Goal: Task Accomplishment & Management: Use online tool/utility

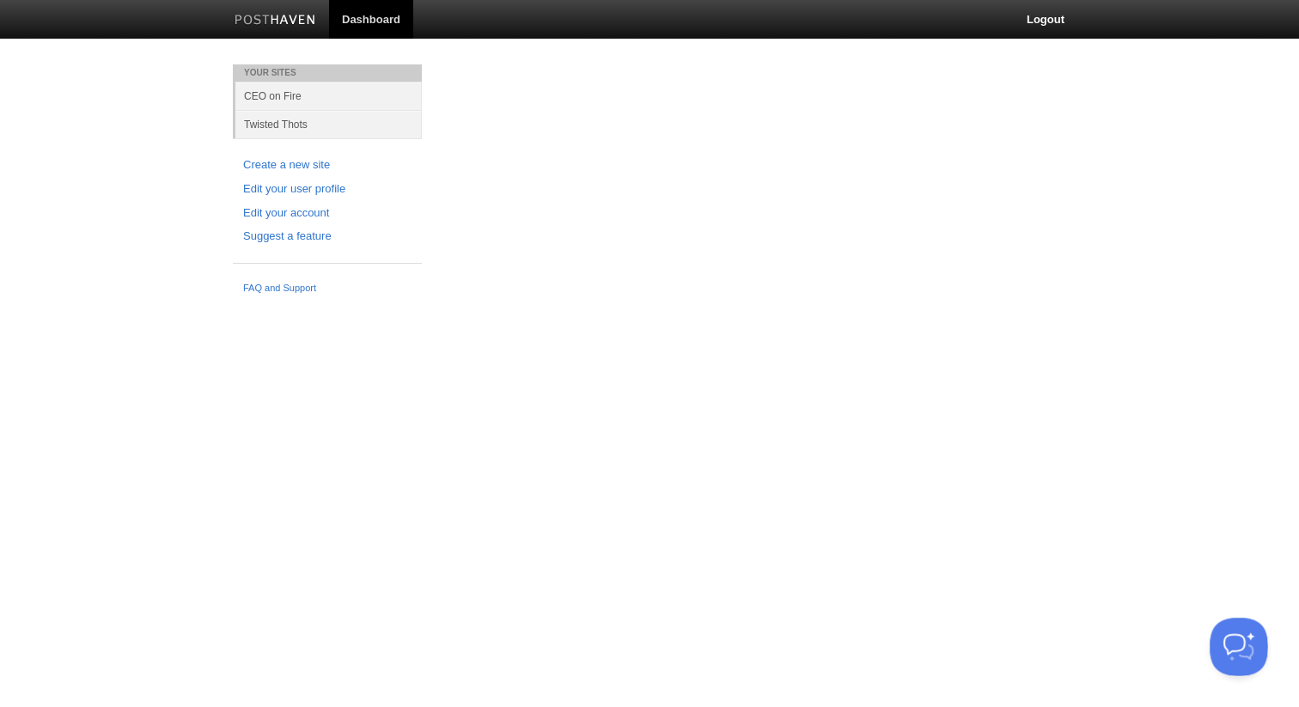
click at [1229, 634] on button "Open Beacon popover" at bounding box center [1235, 644] width 52 height 52
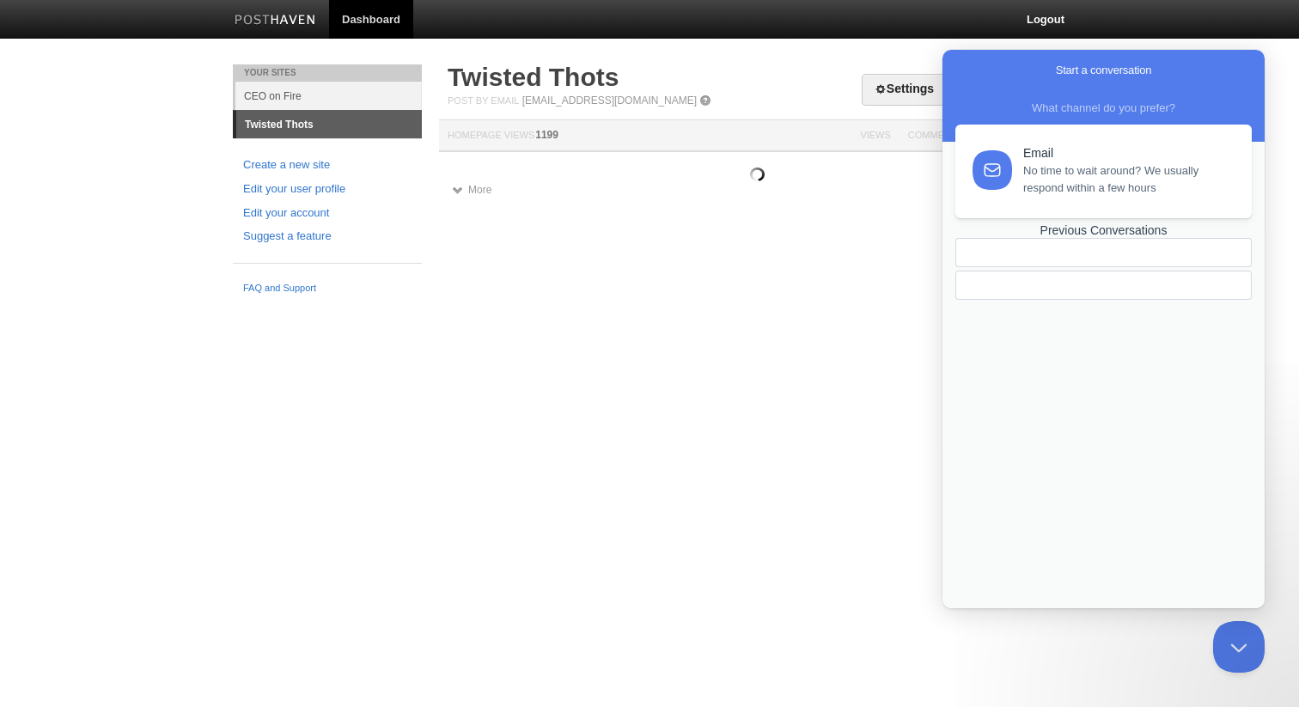
click at [803, 58] on body "Dashboard Logout Your Sites CEO on Fire Twisted Thots Create a new site Edit yo…" at bounding box center [649, 151] width 1299 height 302
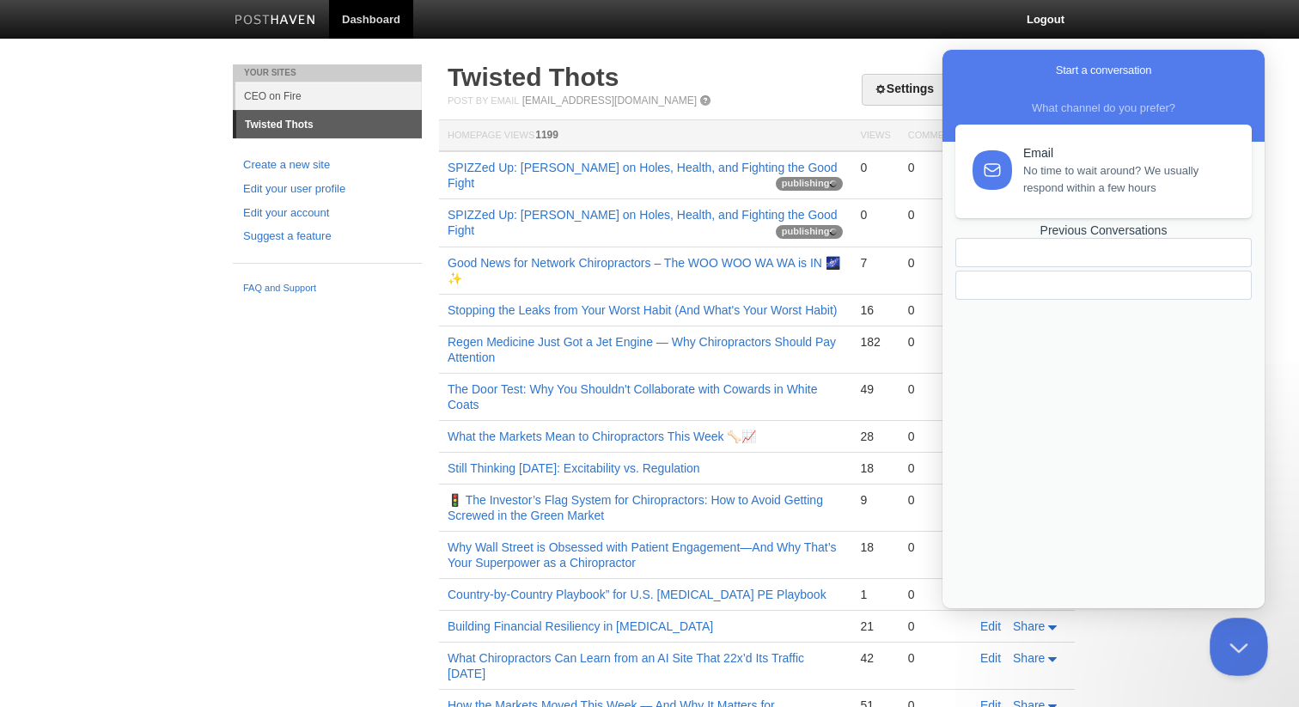
click at [1223, 636] on button "Close Beacon popover" at bounding box center [1235, 644] width 52 height 52
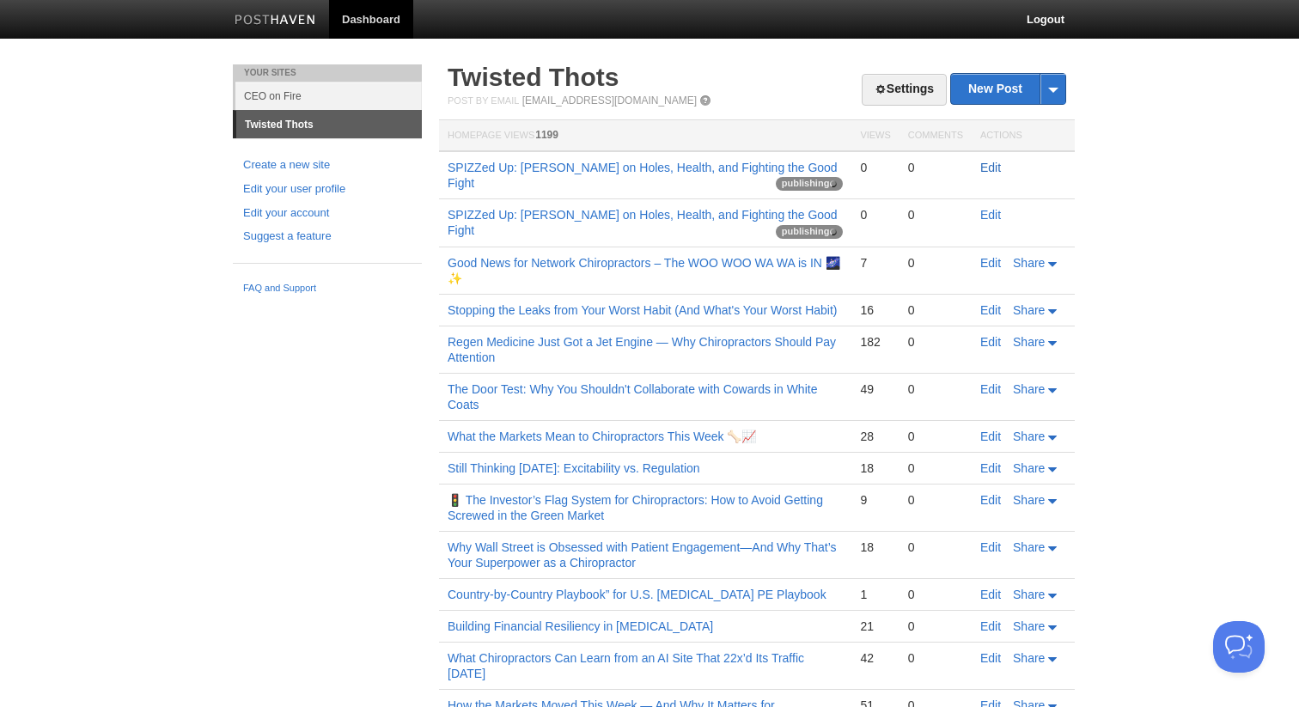
click at [985, 167] on link "Edit" at bounding box center [990, 168] width 21 height 14
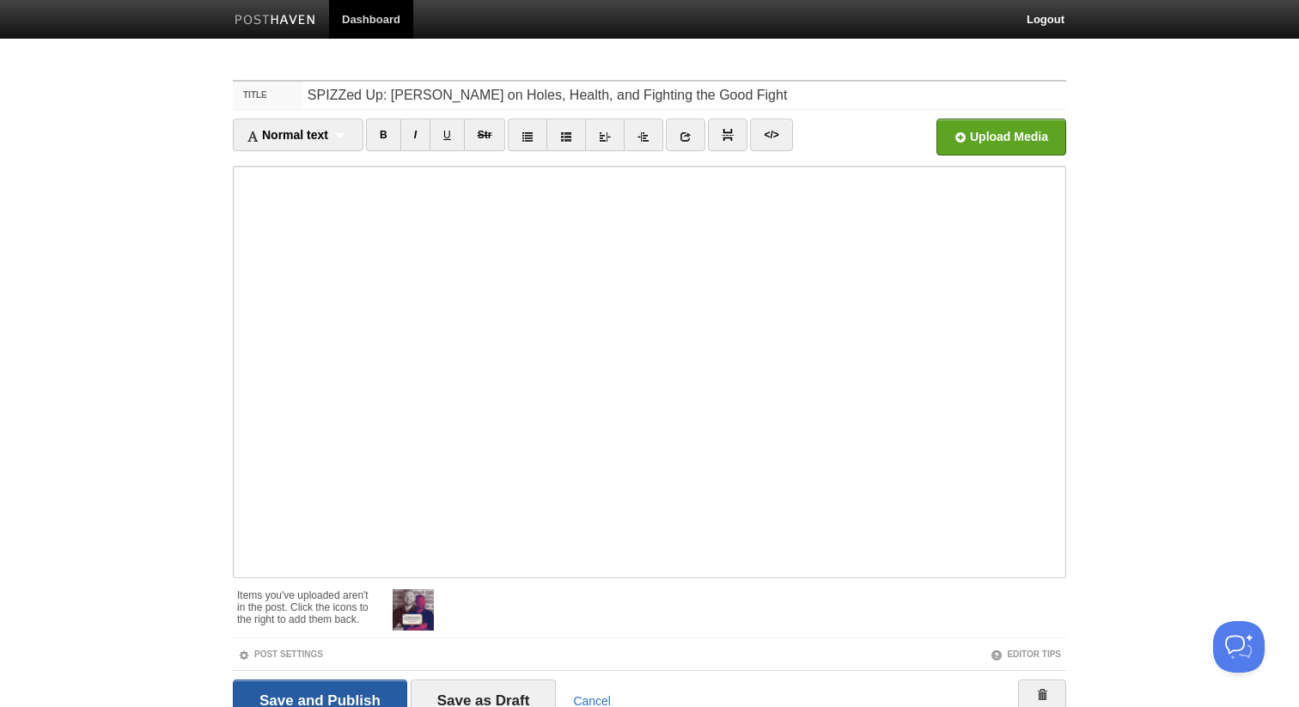
click at [360, 696] on input "Save and Publish" at bounding box center [320, 700] width 174 height 43
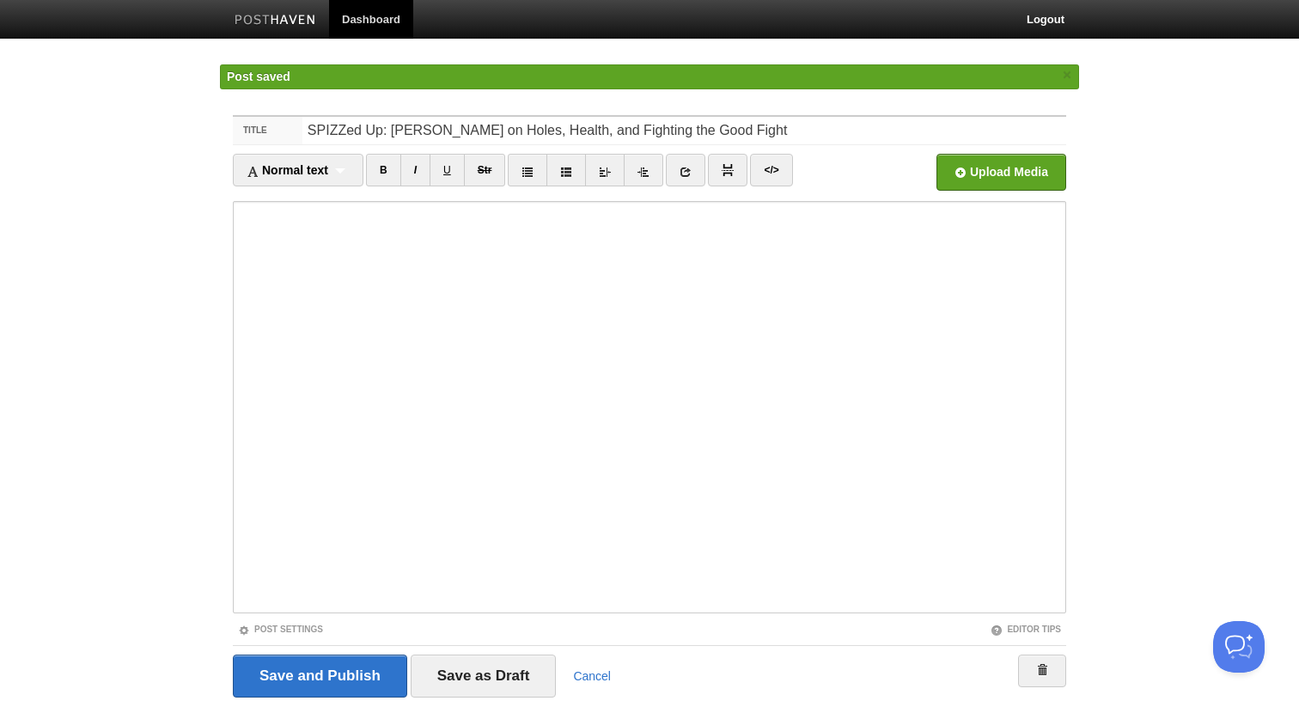
click at [247, 82] on span "Post saved" at bounding box center [259, 77] width 64 height 14
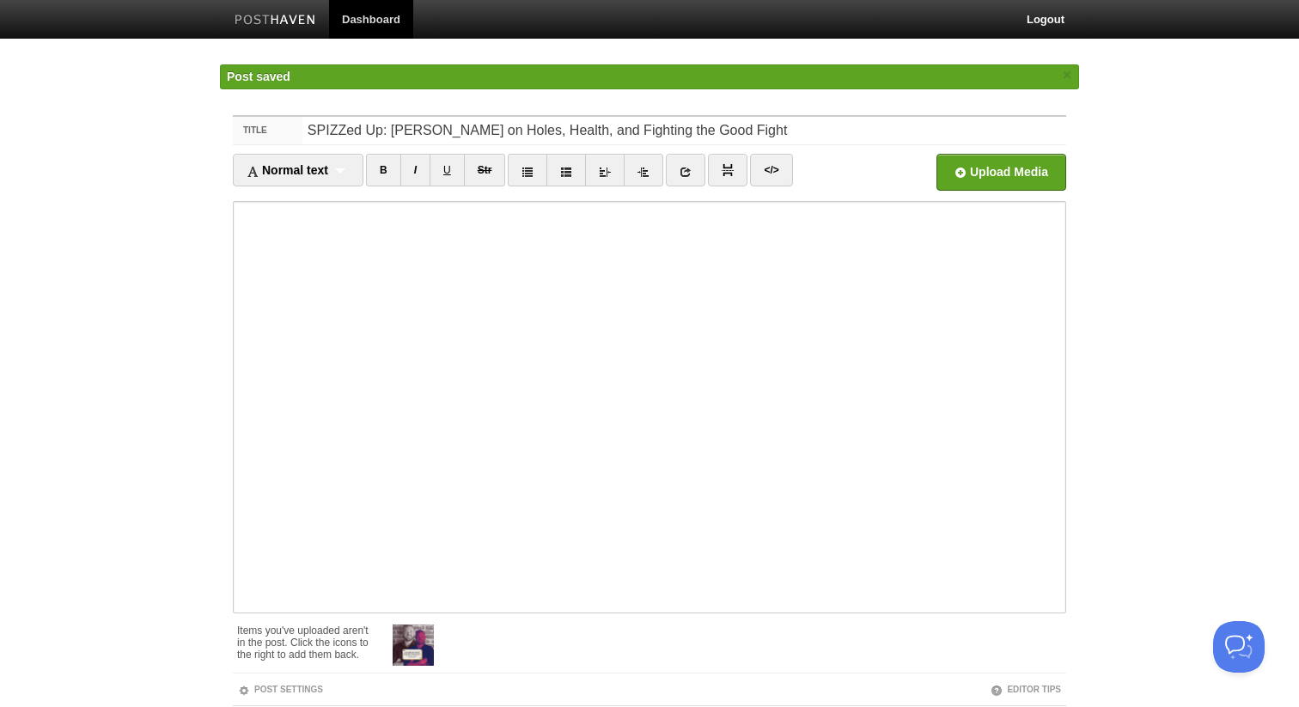
click at [353, 16] on link "Dashboard" at bounding box center [371, 19] width 84 height 39
